Goal: Obtain resource: Download file/media

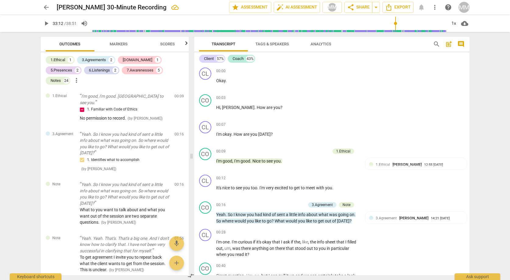
scroll to position [5567, 0]
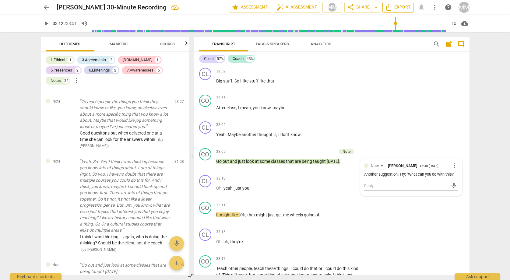
click at [391, 7] on icon "Export" at bounding box center [389, 7] width 5 height 7
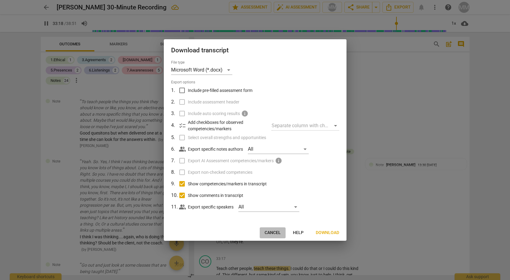
click at [273, 230] on span "Cancel" at bounding box center [273, 233] width 16 height 6
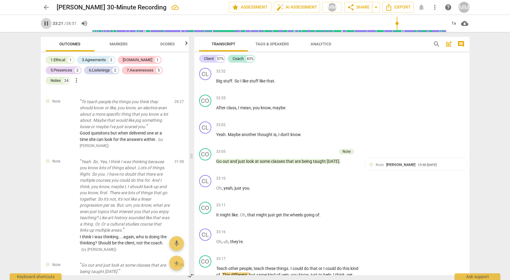
click at [46, 23] on span "pause" at bounding box center [46, 23] width 7 height 7
click at [399, 5] on span "Export" at bounding box center [398, 7] width 26 height 7
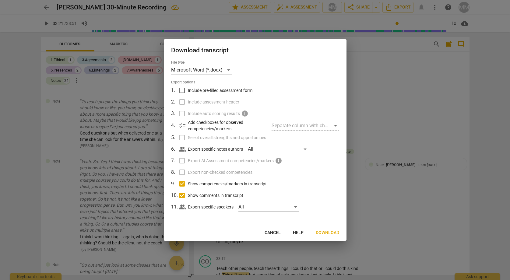
click at [328, 232] on span "Download" at bounding box center [327, 233] width 23 height 6
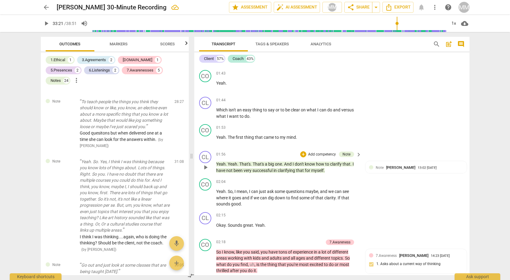
scroll to position [386, 0]
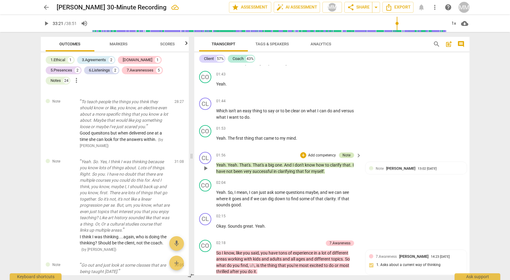
click at [347, 153] on div "Note" at bounding box center [347, 155] width 8 height 5
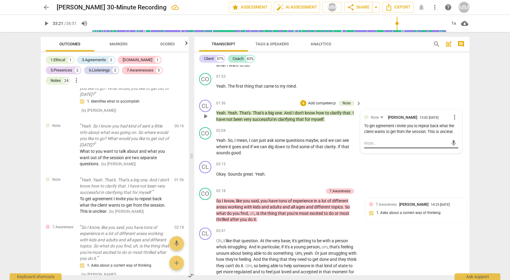
scroll to position [439, 0]
click at [389, 80] on div "CO play_arrow pause 01:53 + Add competency keyboard_arrow_right Yeah . The firs…" at bounding box center [331, 83] width 275 height 27
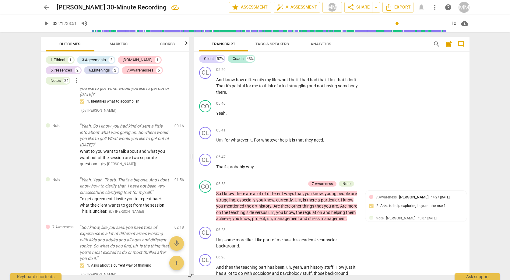
scroll to position [956, 0]
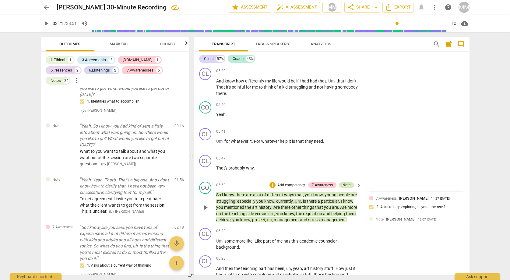
click at [346, 182] on div "Note" at bounding box center [347, 184] width 8 height 5
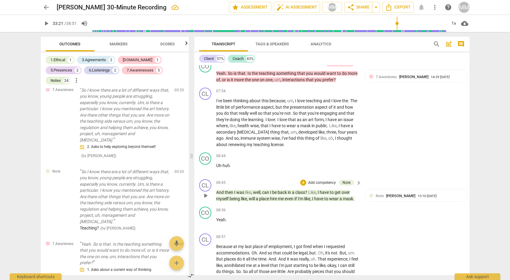
scroll to position [1342, 0]
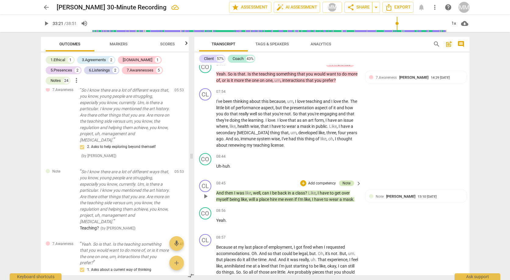
click at [346, 181] on div "Note" at bounding box center [347, 183] width 8 height 5
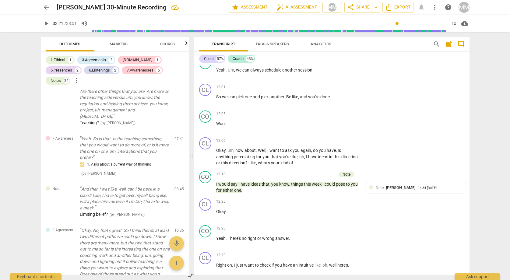
scroll to position [1937, 0]
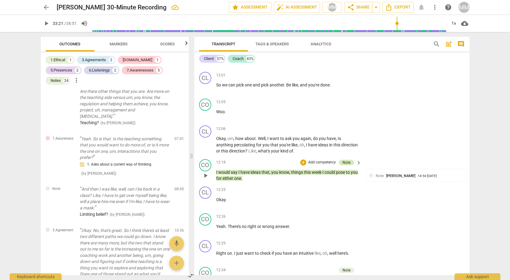
click at [346, 160] on div "Note" at bounding box center [347, 162] width 8 height 5
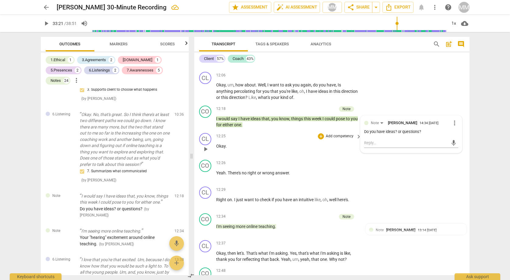
scroll to position [1991, 0]
click at [370, 228] on div at bounding box center [371, 230] width 4 height 4
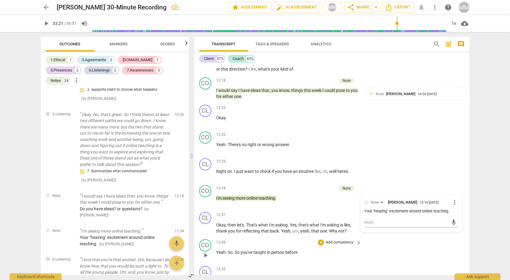
scroll to position [2034, 0]
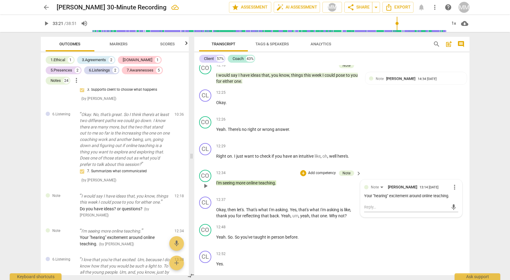
click at [320, 187] on div "CO play_arrow pause 12:34 + Add competency Note keyboard_arrow_right I'm seeing…" at bounding box center [331, 181] width 275 height 27
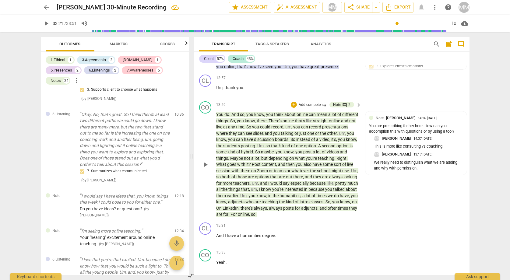
scroll to position [2500, 0]
click at [205, 161] on span "play_arrow" at bounding box center [205, 164] width 7 height 7
click at [204, 161] on span "pause" at bounding box center [205, 164] width 7 height 7
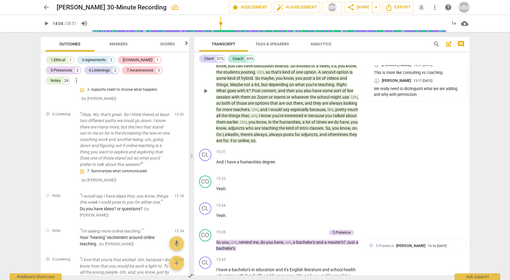
scroll to position [2573, 0]
click at [278, 159] on p "And I have a humanities degree ." at bounding box center [287, 162] width 143 height 6
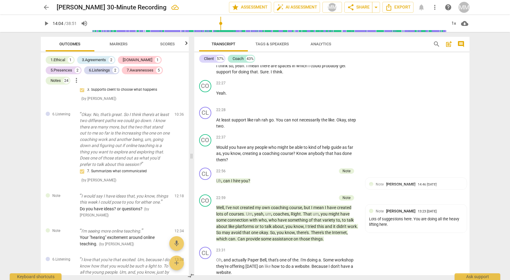
scroll to position [4006, 0]
click at [345, 169] on div "Note" at bounding box center [347, 171] width 8 height 5
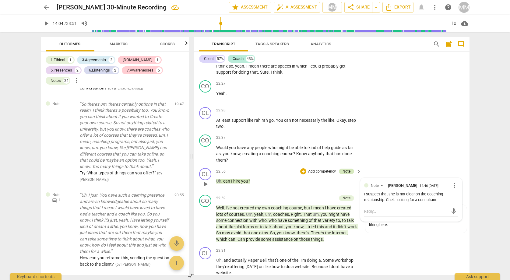
scroll to position [1505, 0]
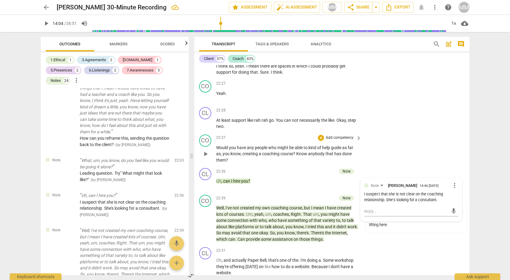
click at [428, 139] on div "CO play_arrow pause 22:37 + Add competency keyboard_arrow_right Would you have …" at bounding box center [331, 149] width 275 height 34
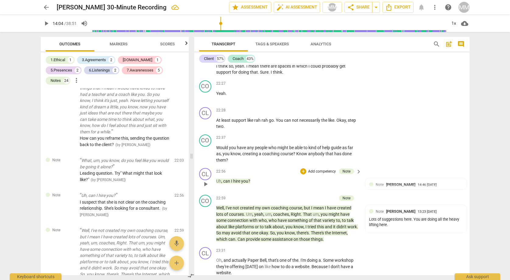
click at [265, 170] on div "CL play_arrow pause 22:56 + Add competency Note keyboard_arrow_right Uh , can I…" at bounding box center [331, 179] width 275 height 27
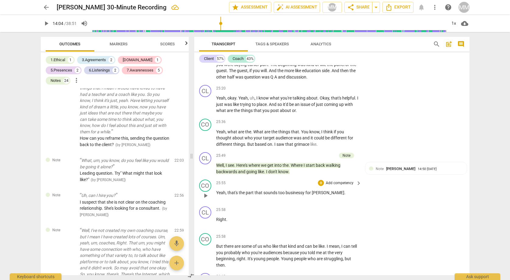
scroll to position [4455, 0]
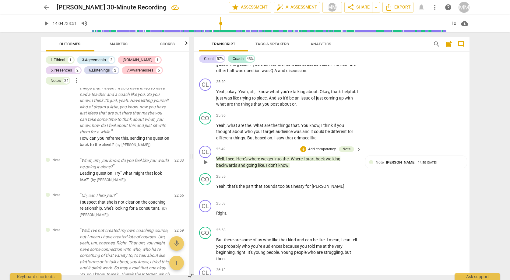
click at [297, 156] on p "Well , I see . Here's where we get into the . Where I start back walking backwa…" at bounding box center [287, 162] width 143 height 12
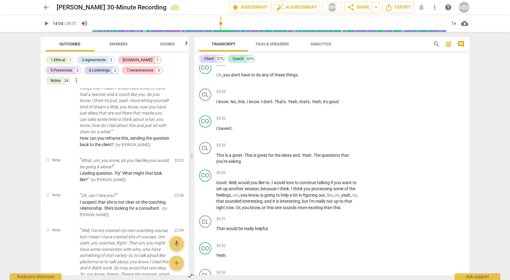
scroll to position [6111, 0]
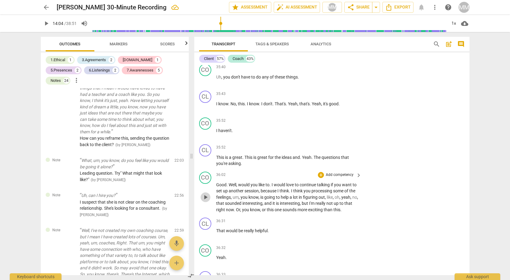
click at [206, 194] on span "play_arrow" at bounding box center [205, 197] width 7 height 7
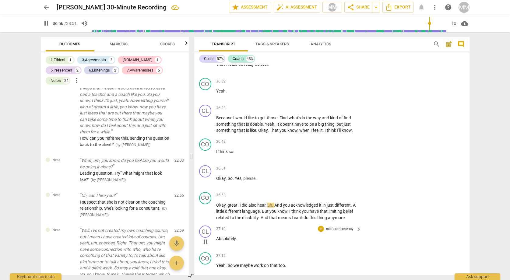
scroll to position [6282, 0]
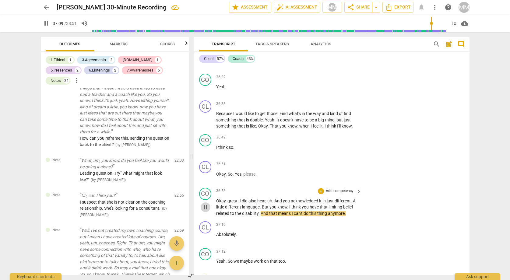
click at [206, 204] on span "pause" at bounding box center [205, 207] width 7 height 7
type input "2229"
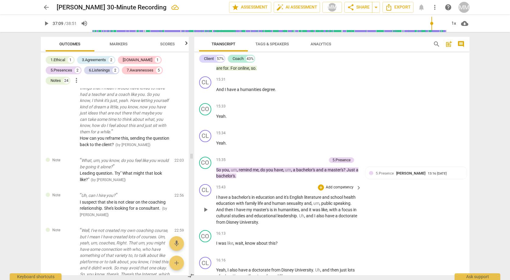
scroll to position [2646, 0]
